Goal: Information Seeking & Learning: Learn about a topic

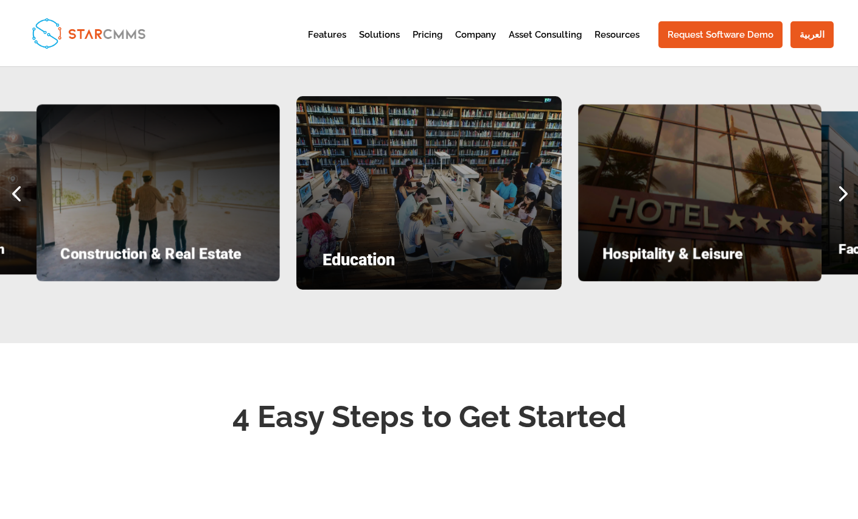
scroll to position [110, 203]
click at [18, 191] on div "Previous slide" at bounding box center [16, 193] width 32 height 32
click at [13, 192] on div "Previous slide" at bounding box center [16, 193] width 32 height 32
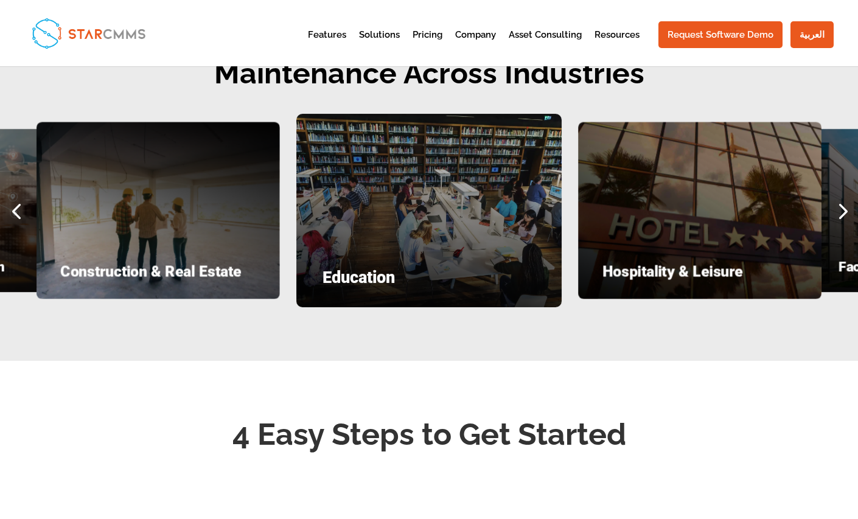
click at [18, 214] on div "Previous slide" at bounding box center [16, 210] width 32 height 32
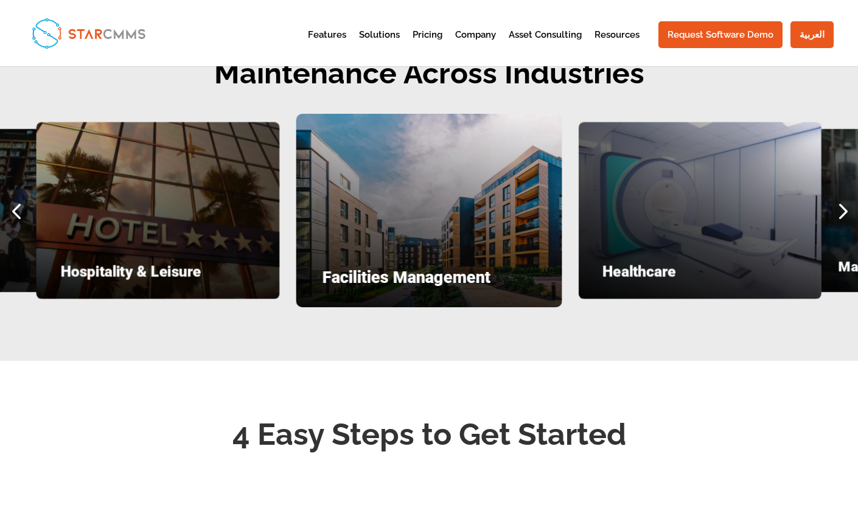
click at [843, 206] on div "Next slide" at bounding box center [842, 210] width 32 height 32
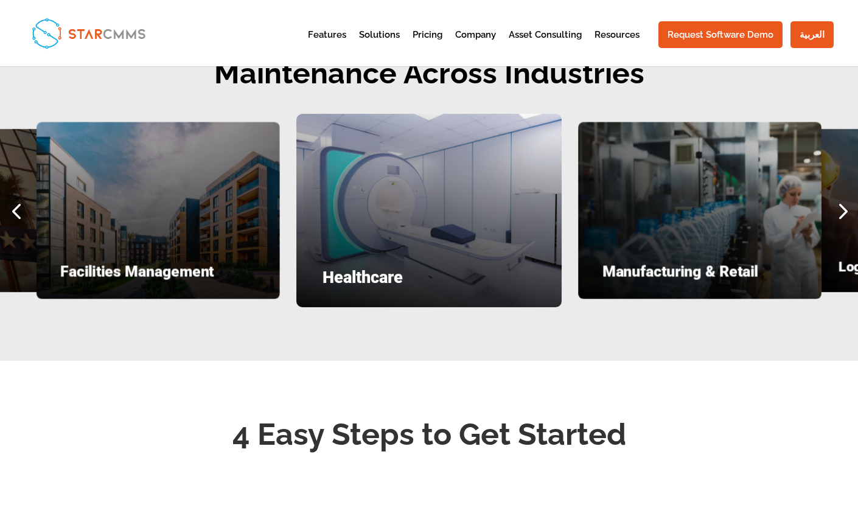
click at [843, 206] on div "Next slide" at bounding box center [842, 210] width 32 height 32
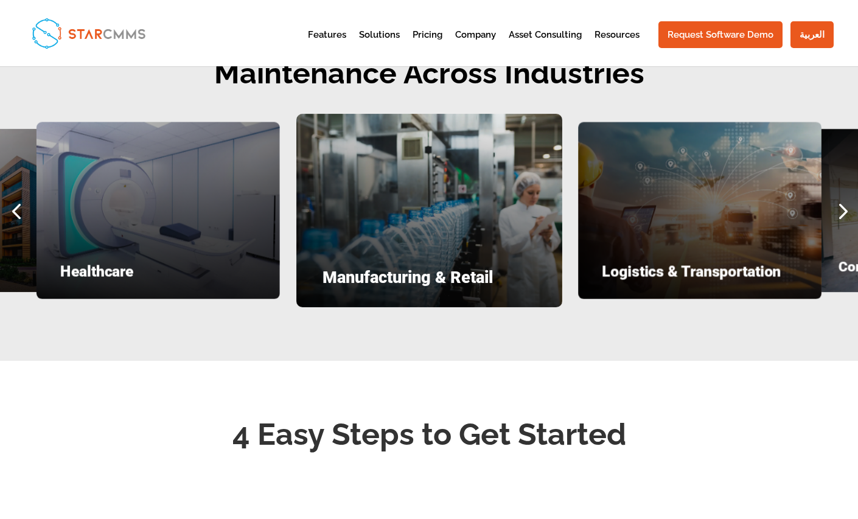
click at [843, 206] on div "Next slide" at bounding box center [842, 210] width 32 height 32
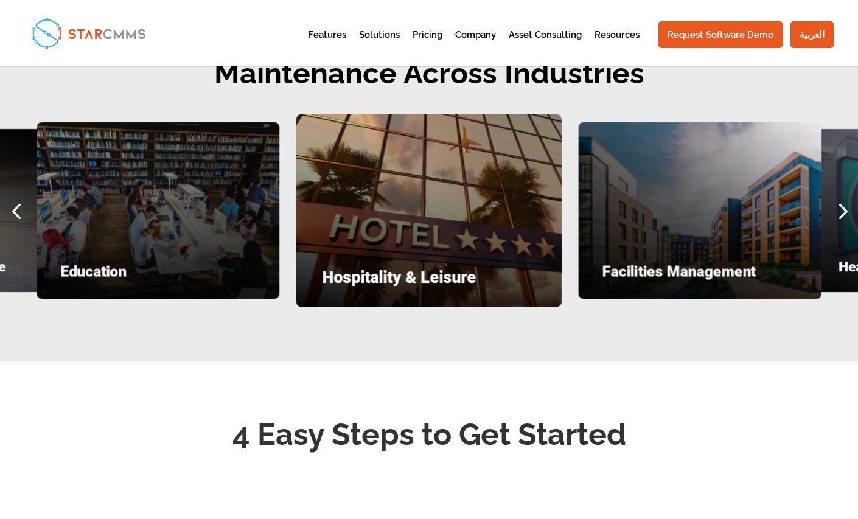
click at [843, 219] on div "Next slide" at bounding box center [842, 210] width 32 height 32
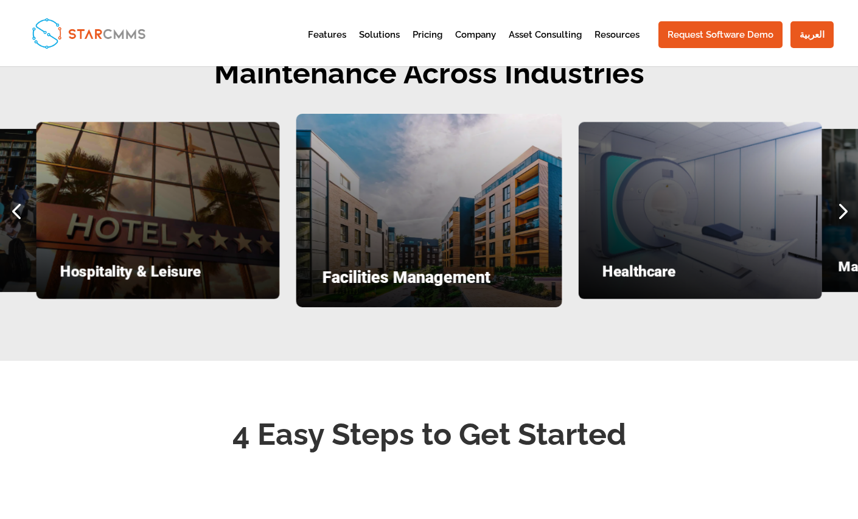
click at [843, 219] on div "Next slide" at bounding box center [842, 210] width 32 height 32
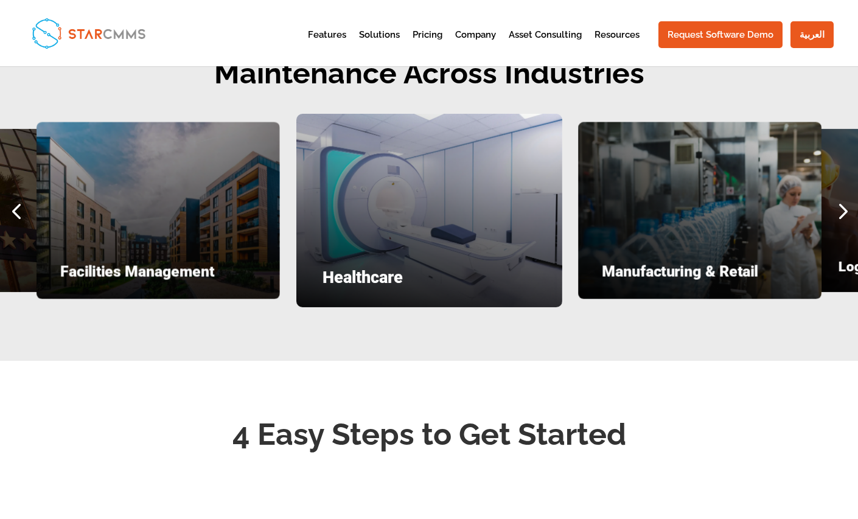
click at [837, 222] on div "Next slide" at bounding box center [842, 210] width 32 height 32
